Goal: Navigation & Orientation: Find specific page/section

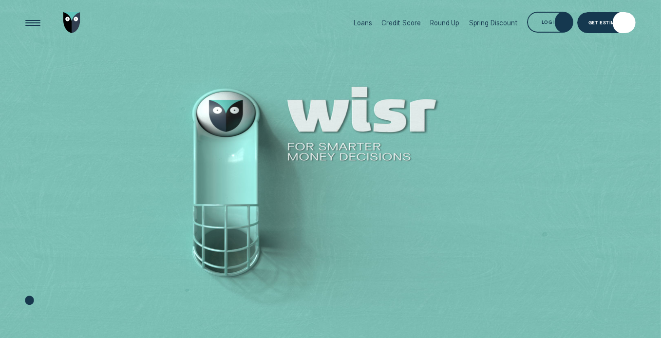
click at [551, 24] on div "Log in" at bounding box center [550, 22] width 46 height 20
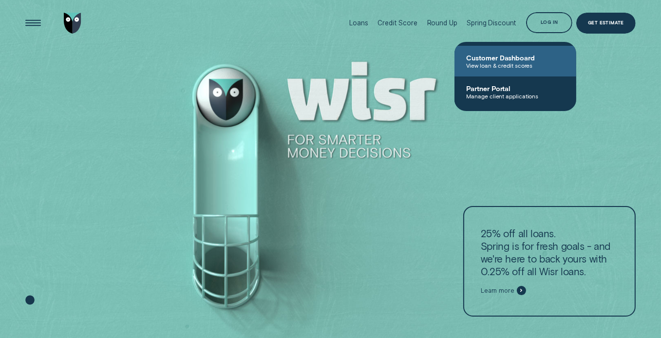
click at [515, 57] on span "Customer Dashboard" at bounding box center [515, 58] width 98 height 8
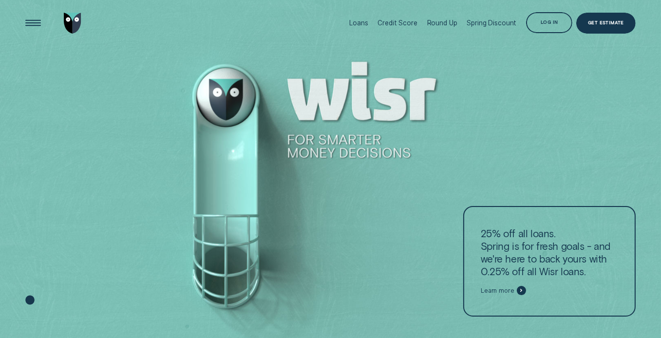
click at [564, 76] on div at bounding box center [330, 169] width 661 height 339
